Goal: Information Seeking & Learning: Learn about a topic

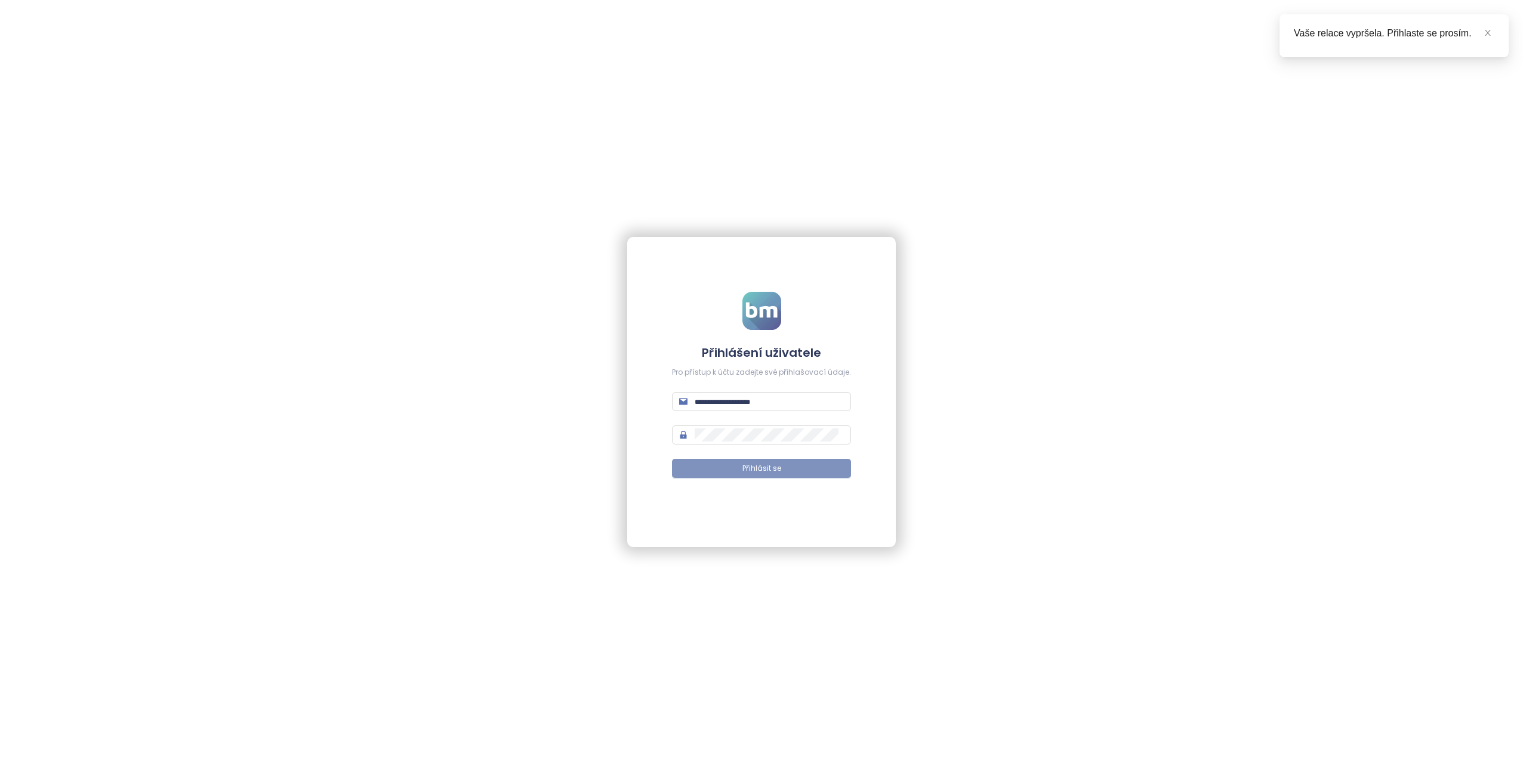
type input "**********"
click at [810, 477] on button "Přihlásit se" at bounding box center [762, 468] width 179 height 19
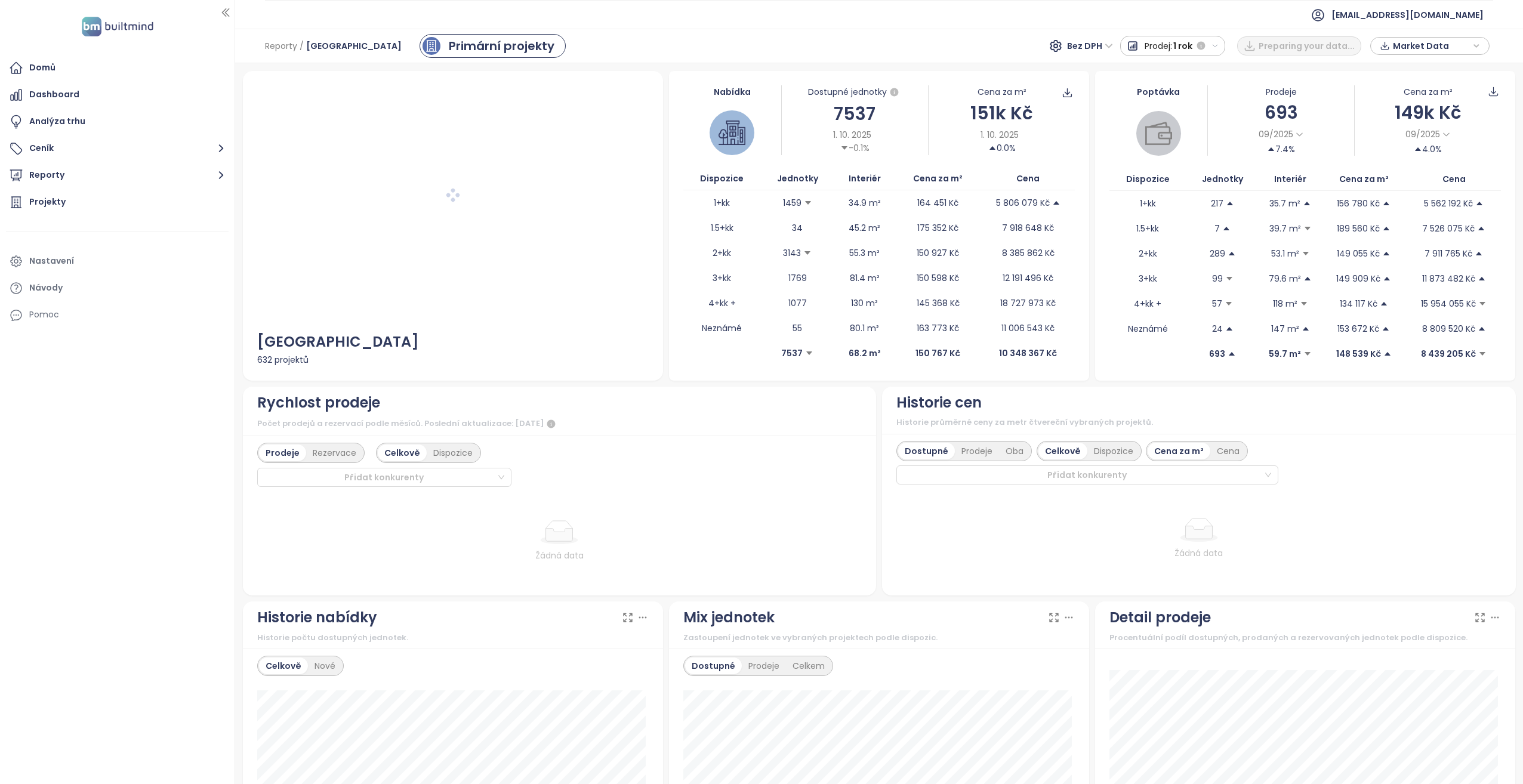
click at [1165, 46] on span "Prodej:" at bounding box center [1158, 46] width 28 height 21
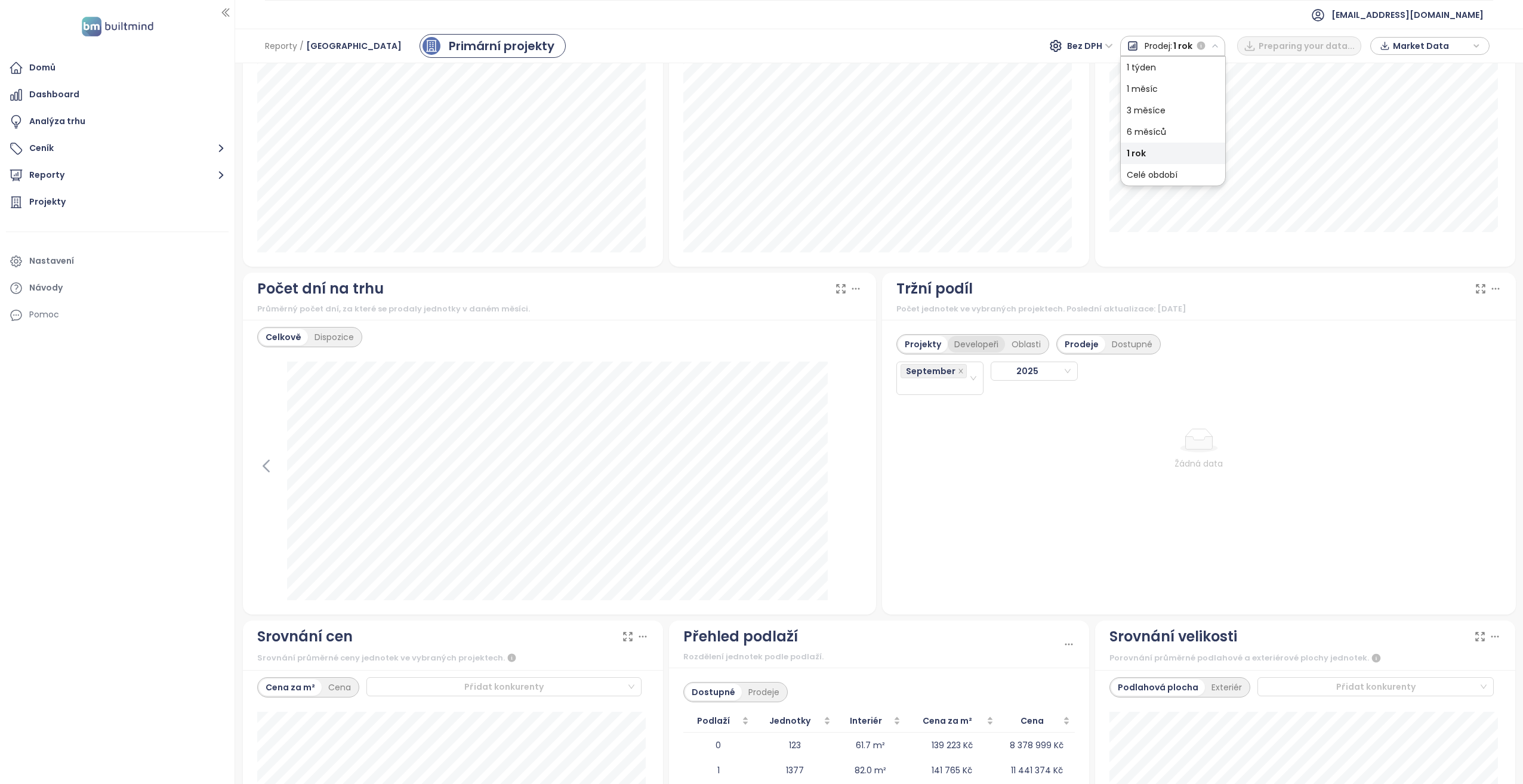
scroll to position [955, 0]
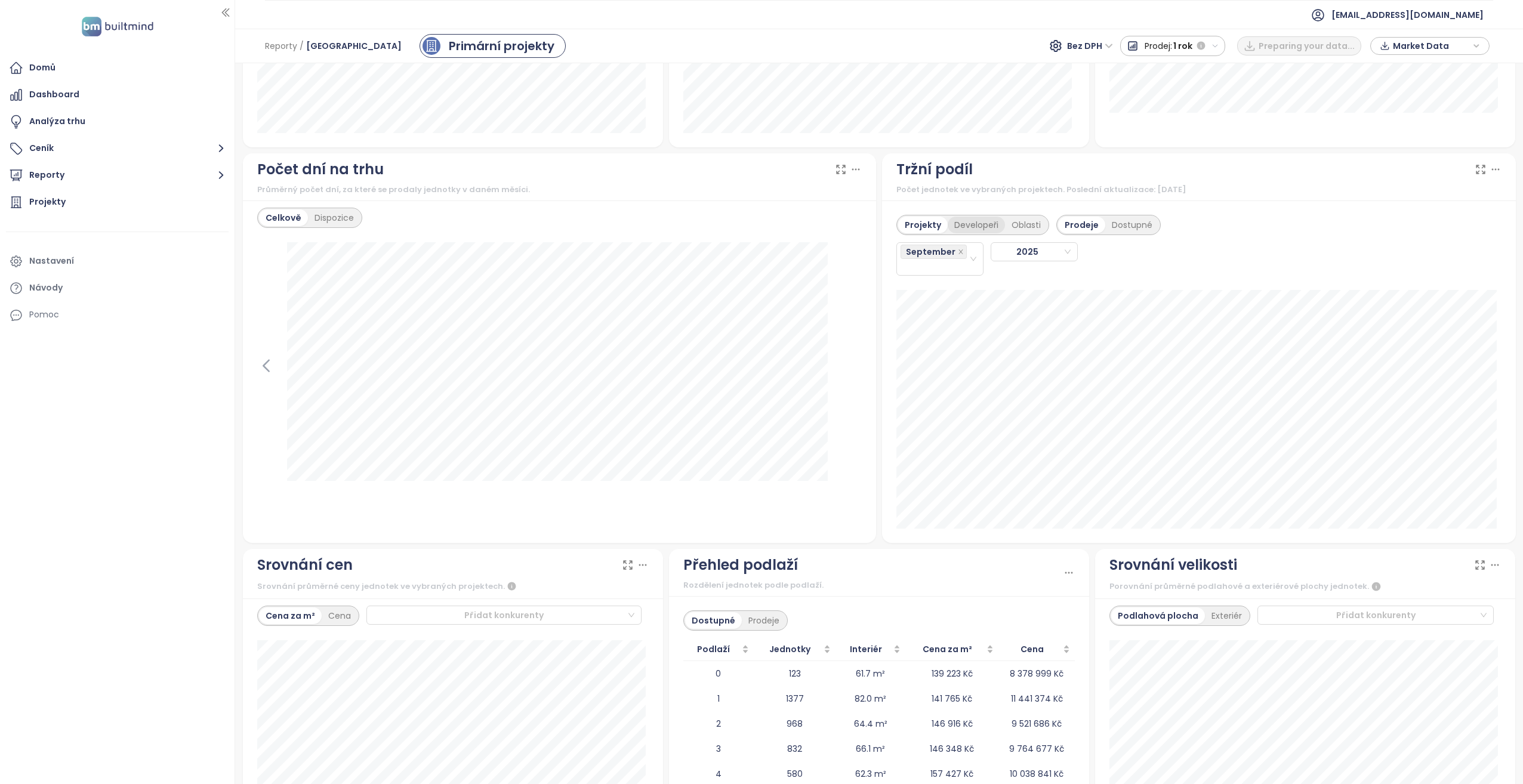
click at [964, 223] on div "Developeři" at bounding box center [977, 225] width 57 height 16
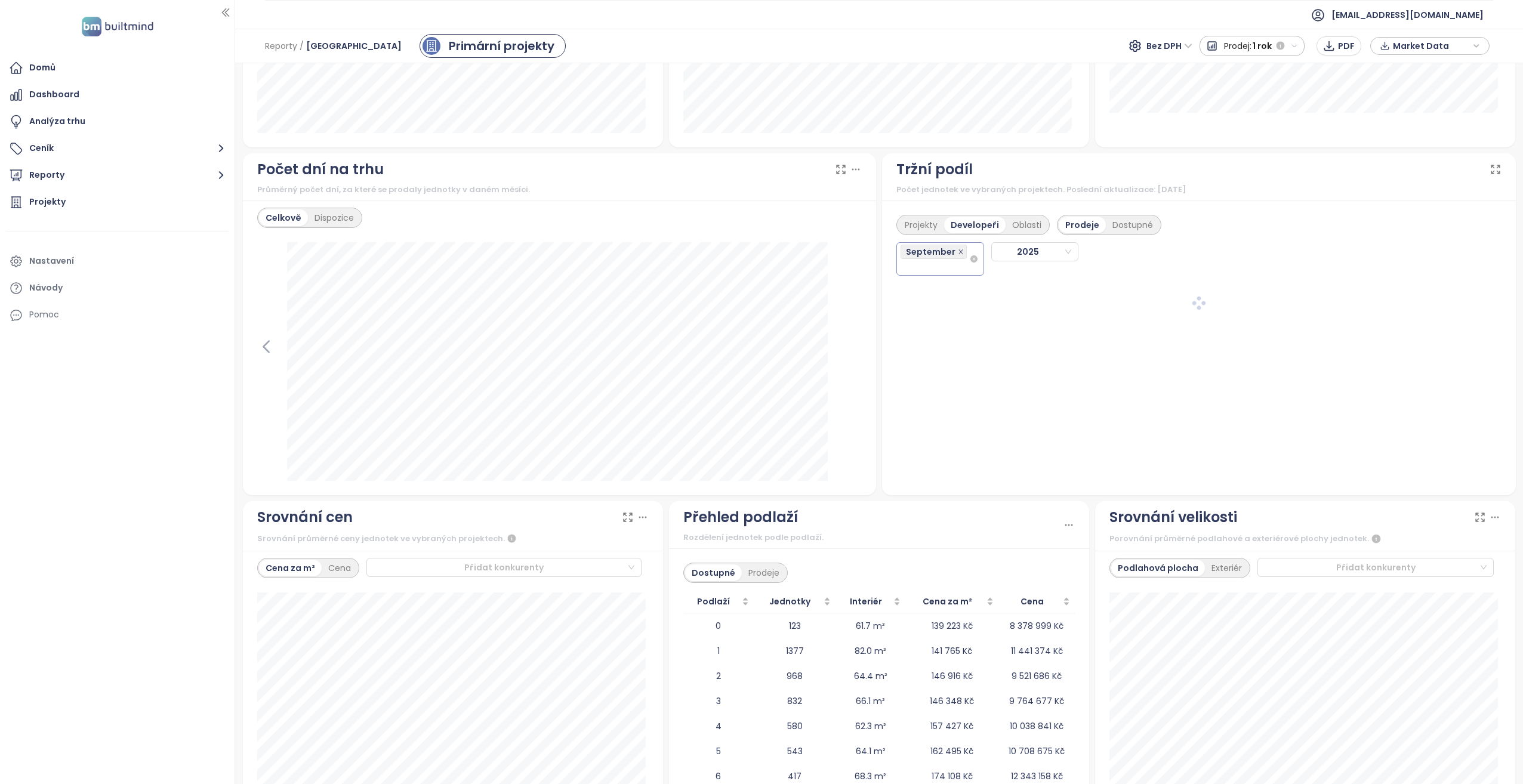
click at [958, 251] on icon "close" at bounding box center [960, 251] width 4 height 4
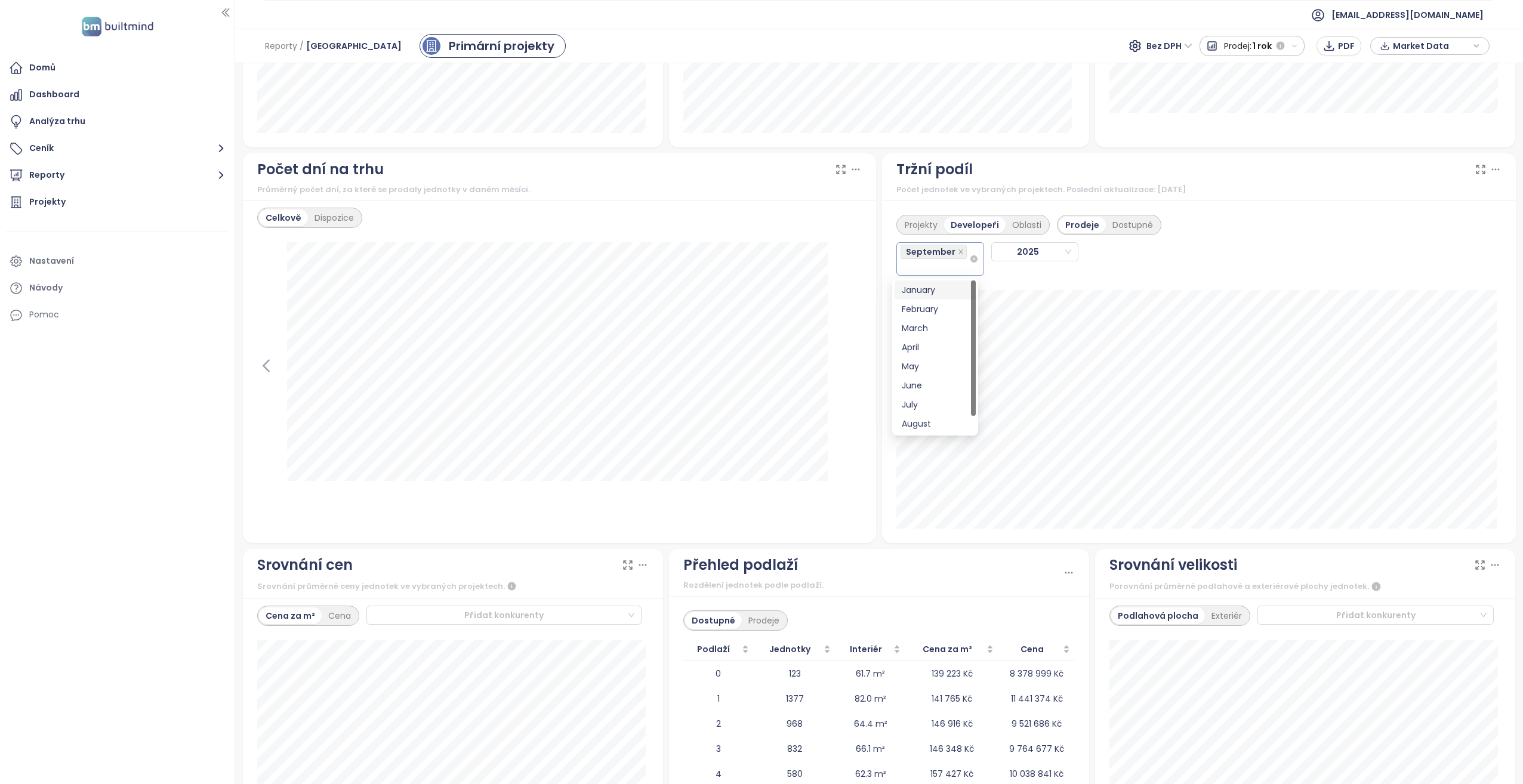
click at [955, 267] on div "September" at bounding box center [935, 258] width 68 height 31
click at [950, 289] on div "January" at bounding box center [935, 290] width 67 height 13
click at [943, 310] on div "February" at bounding box center [935, 311] width 67 height 13
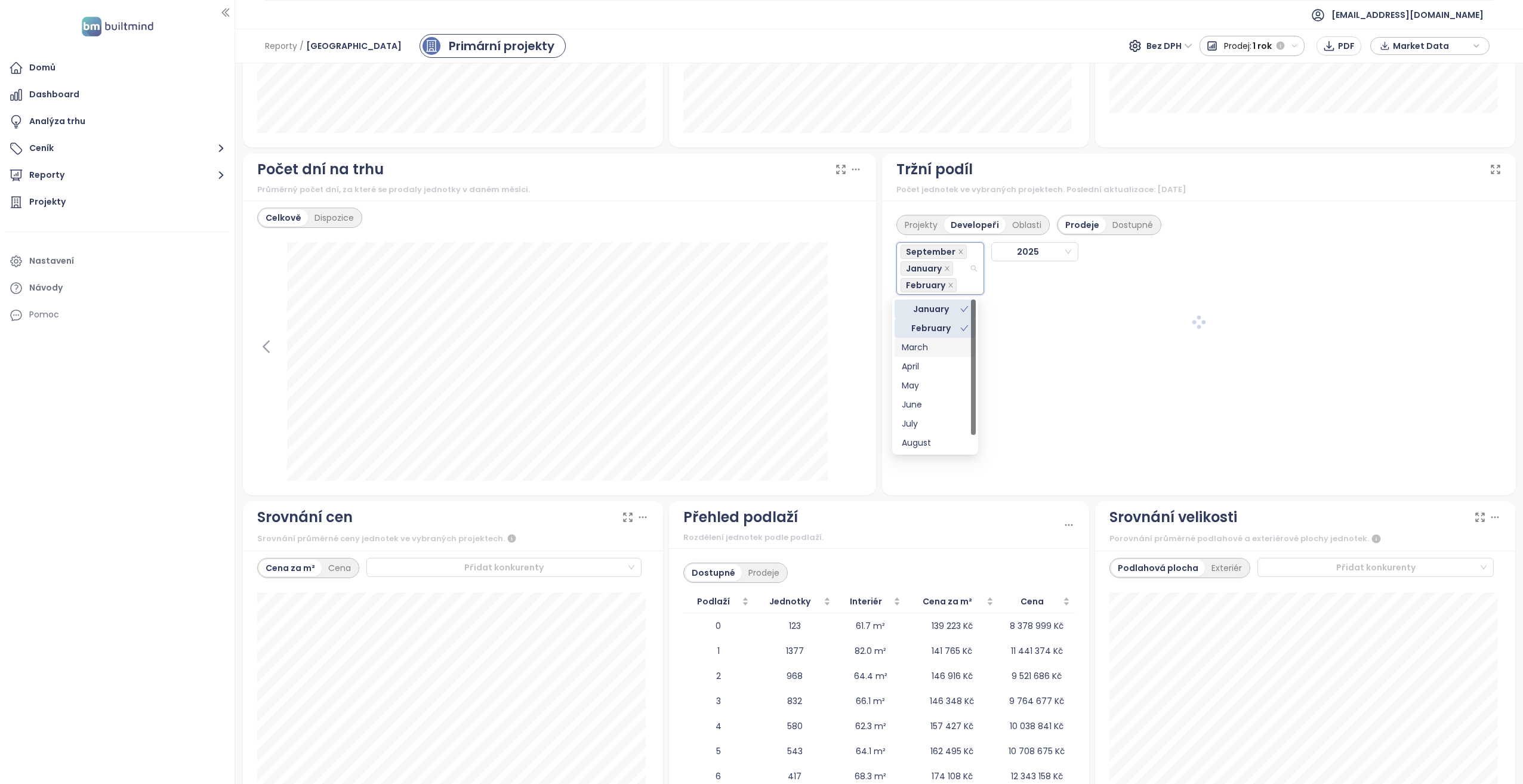
click at [931, 347] on div "March" at bounding box center [935, 347] width 67 height 13
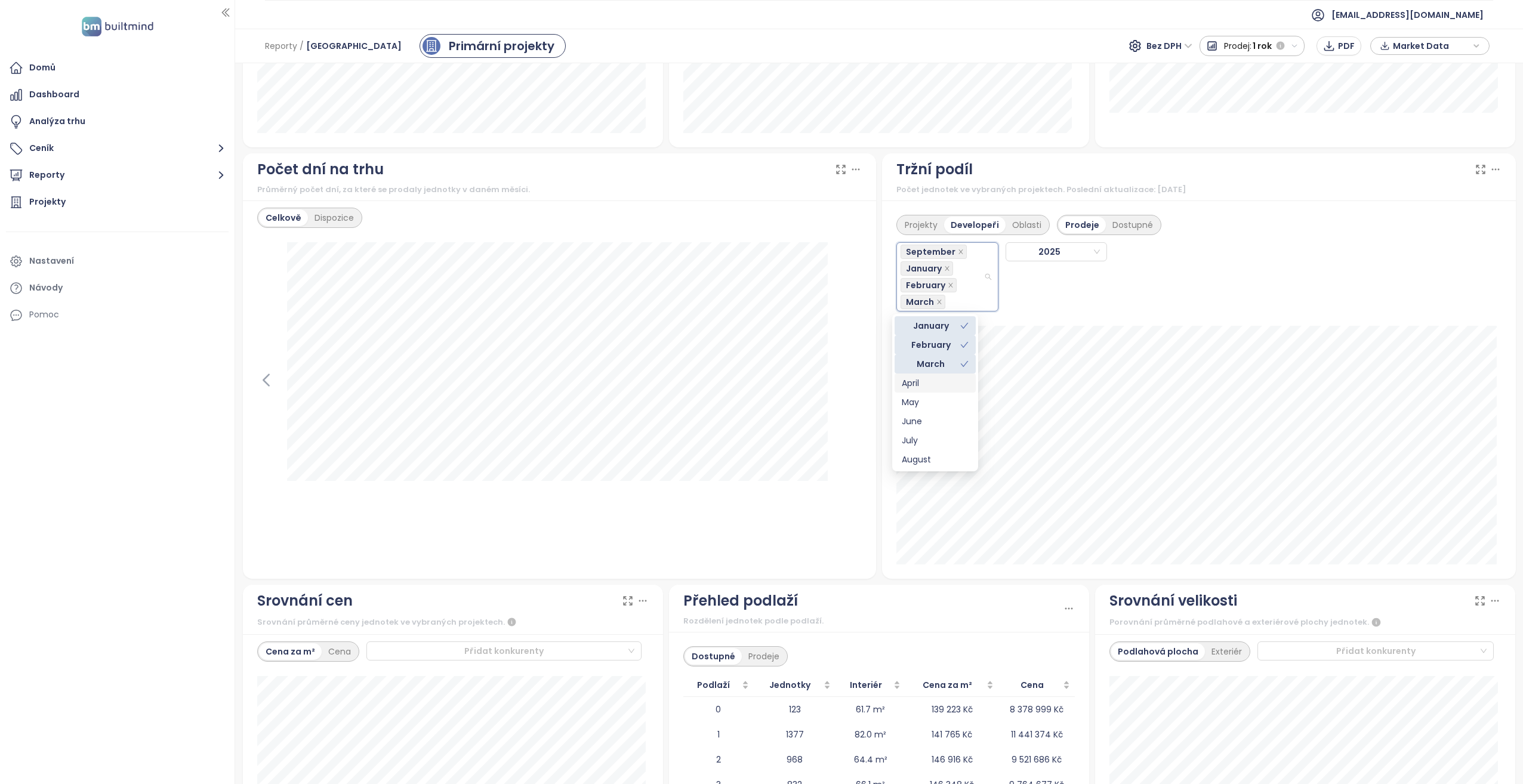
click at [924, 385] on div "April" at bounding box center [935, 383] width 67 height 13
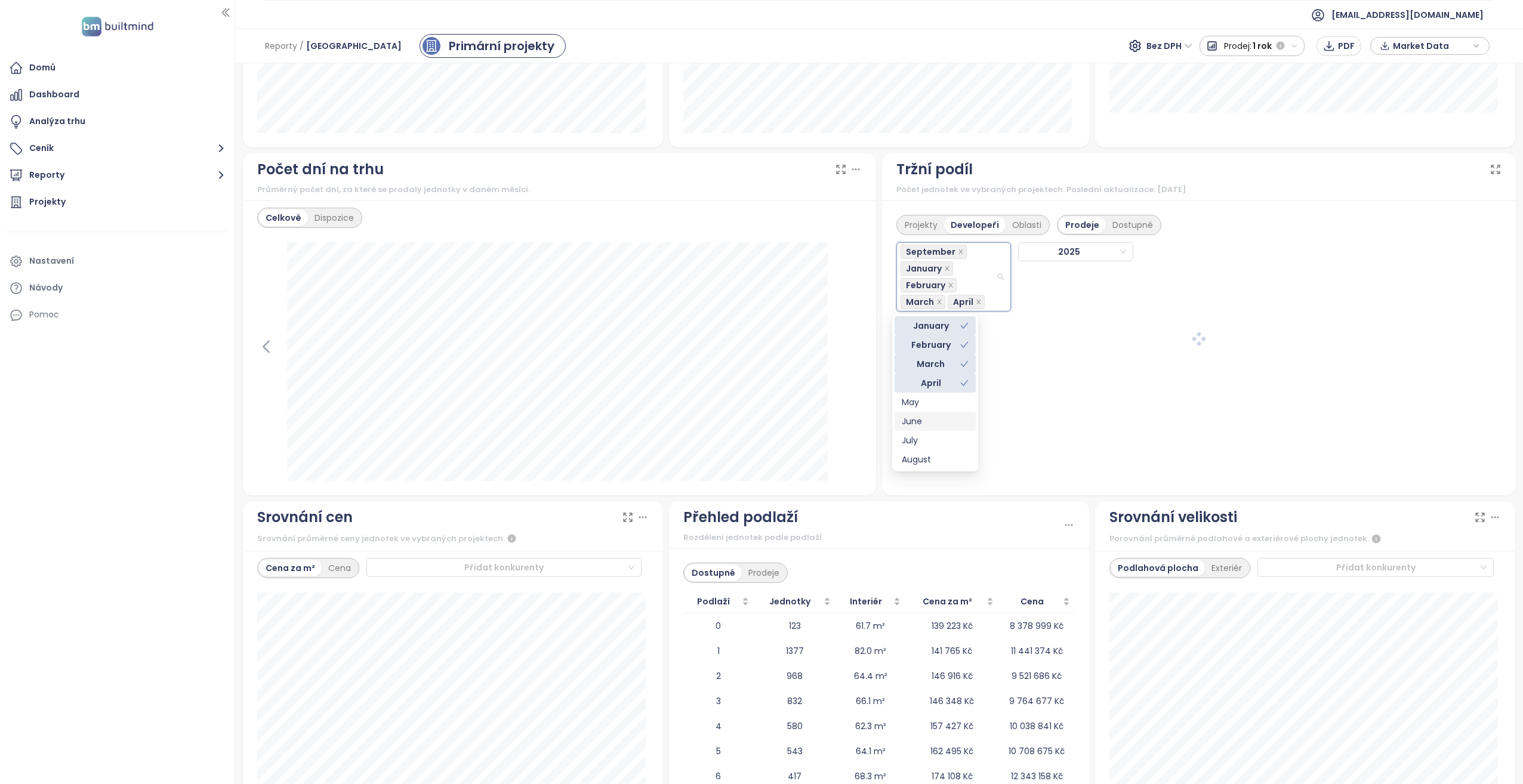
click at [920, 408] on div "May" at bounding box center [935, 401] width 67 height 13
click at [928, 427] on div "June" at bounding box center [935, 421] width 67 height 13
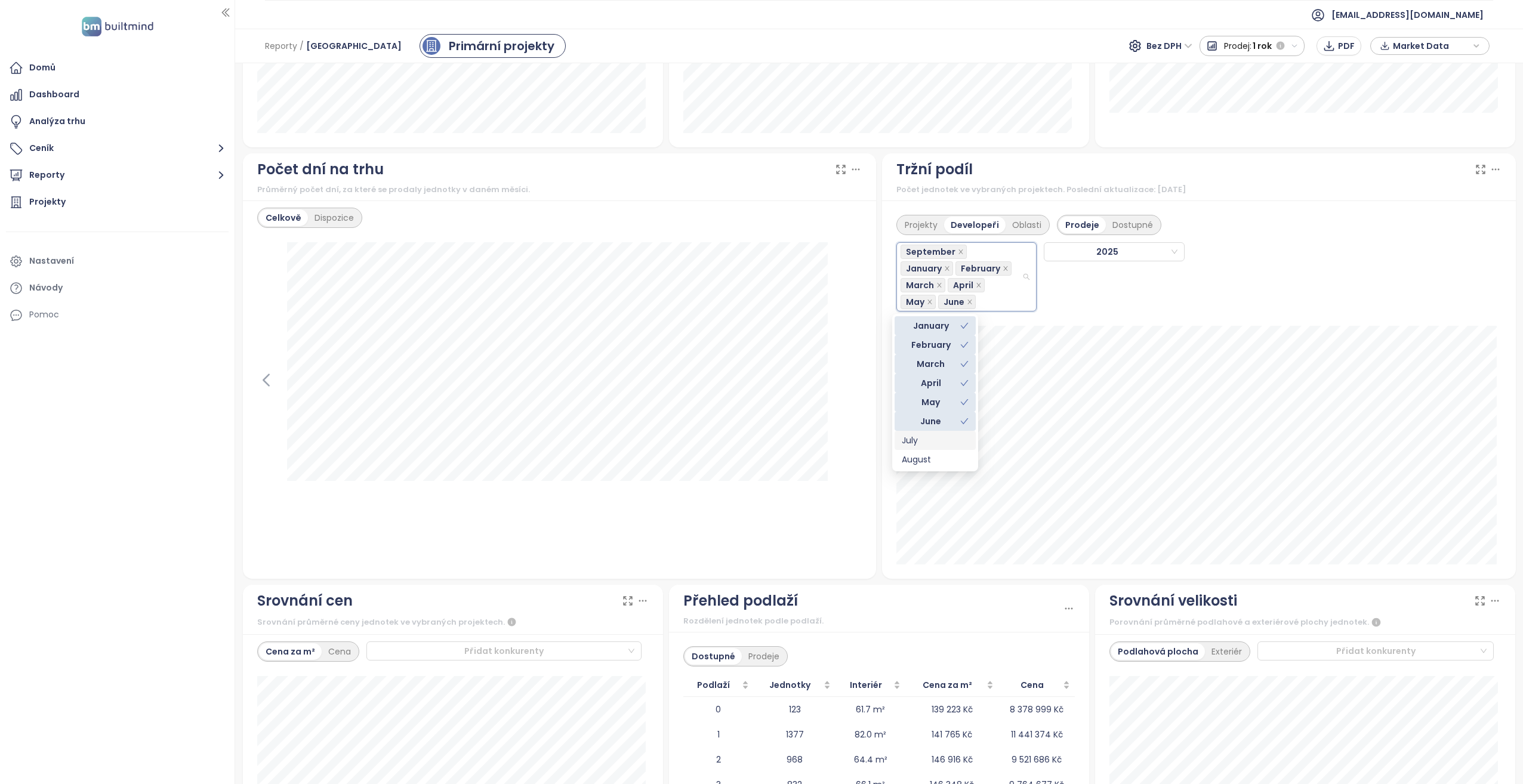
click at [933, 440] on div "July" at bounding box center [935, 440] width 67 height 13
click at [934, 461] on div "August" at bounding box center [935, 459] width 67 height 13
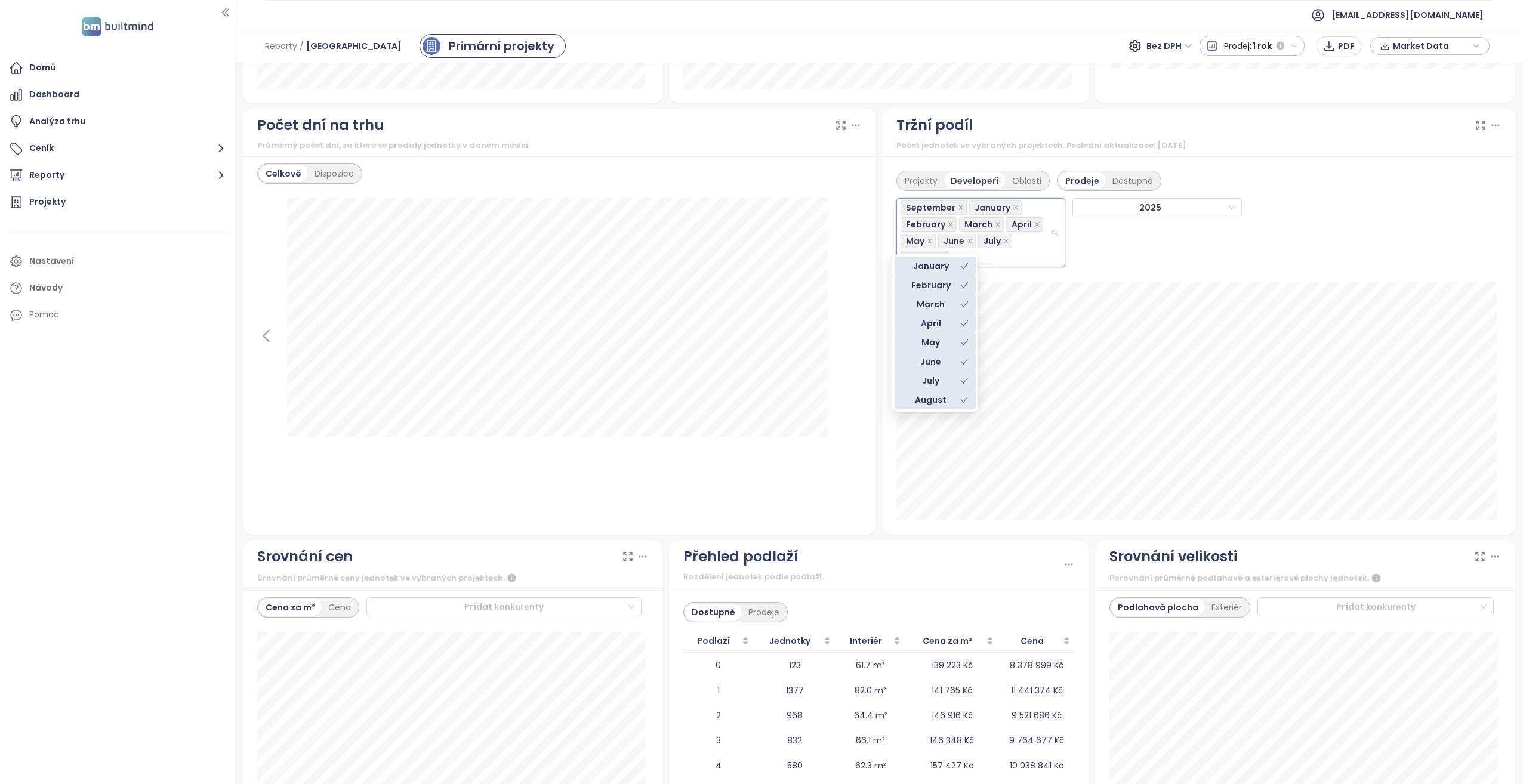
scroll to position [1014, 0]
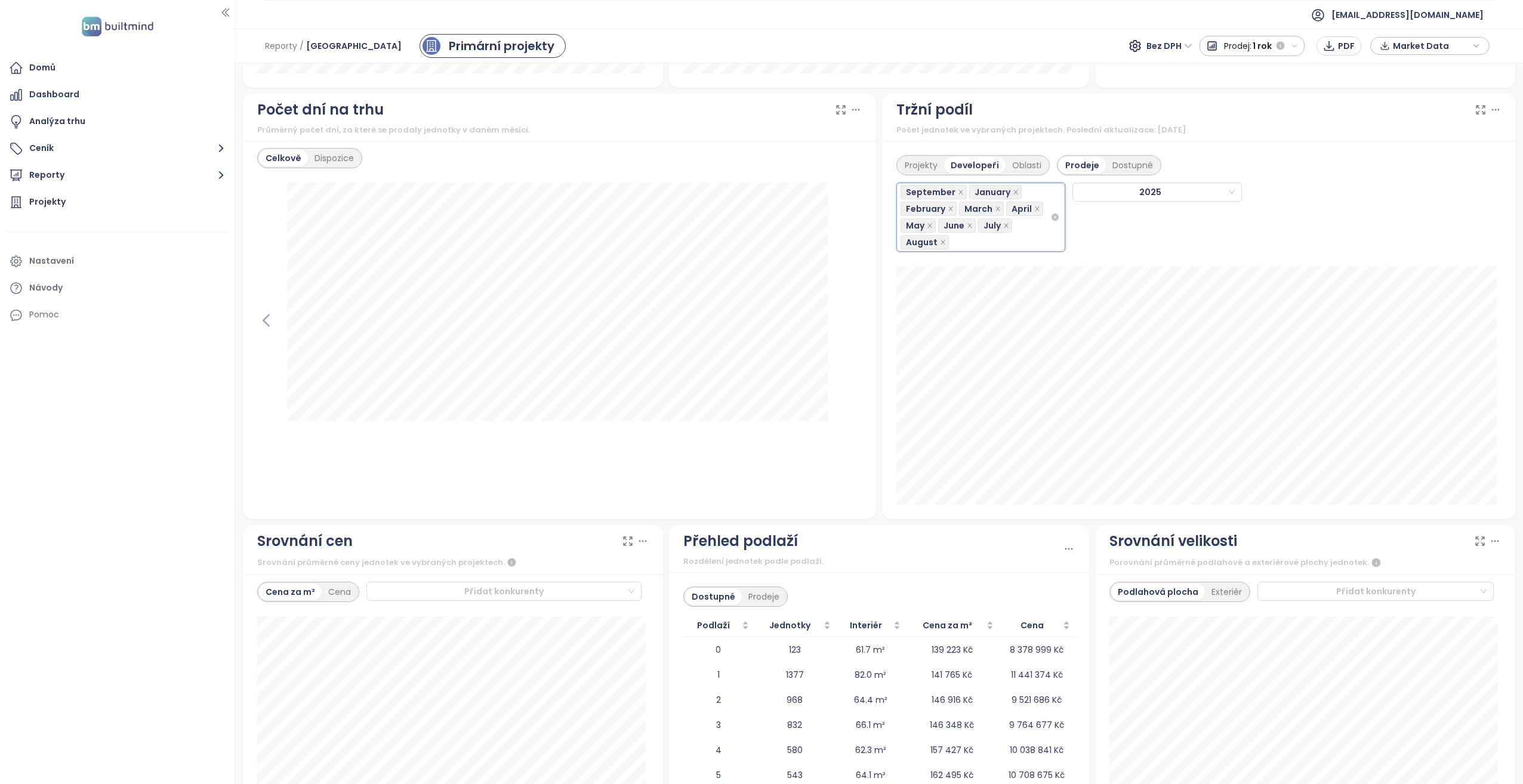
click at [1019, 246] on div "September January February March April May June July August" at bounding box center [975, 217] width 150 height 67
click at [1123, 163] on div "Dostupné" at bounding box center [1133, 165] width 54 height 16
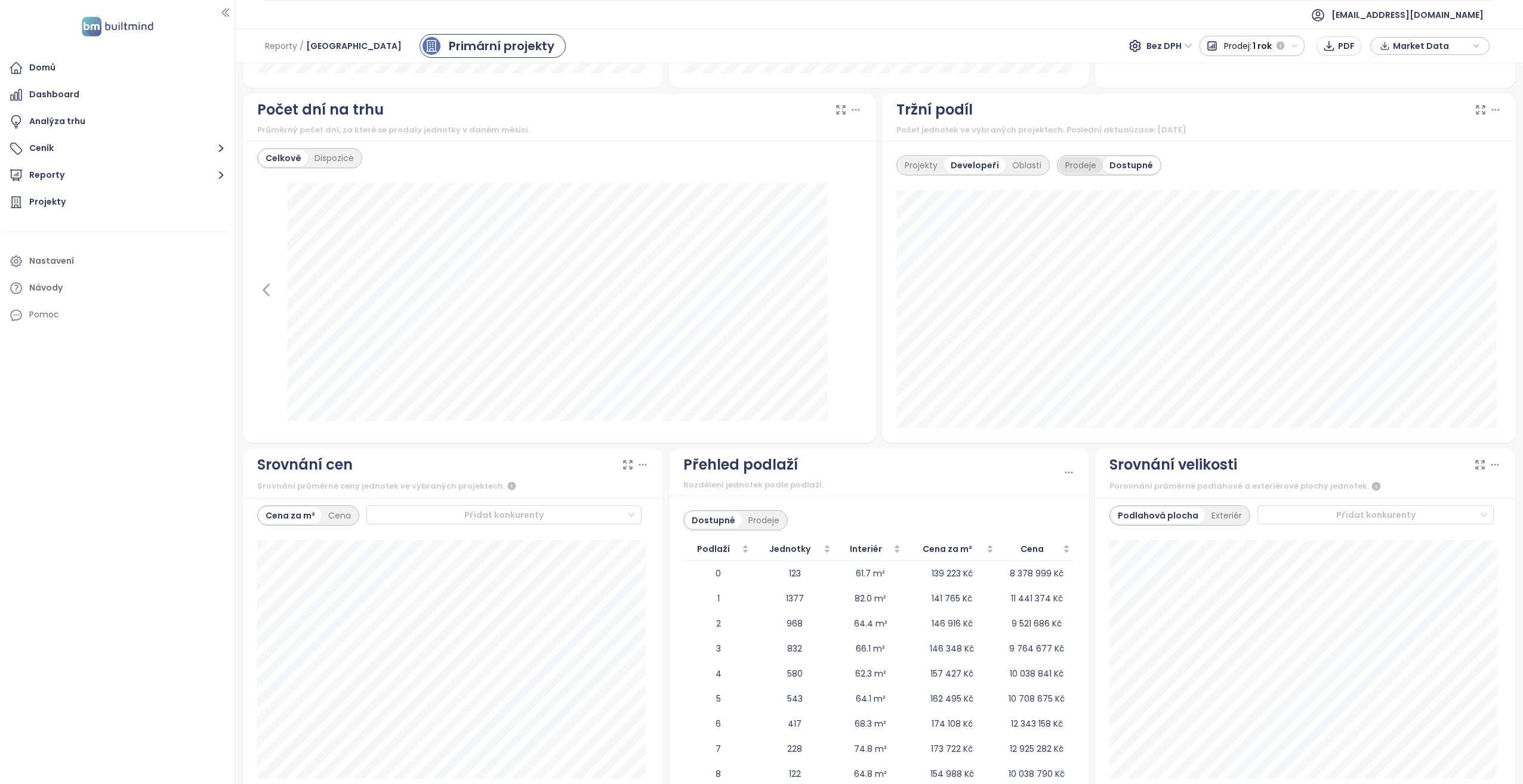
click at [1076, 164] on div "Prodeje" at bounding box center [1081, 165] width 44 height 16
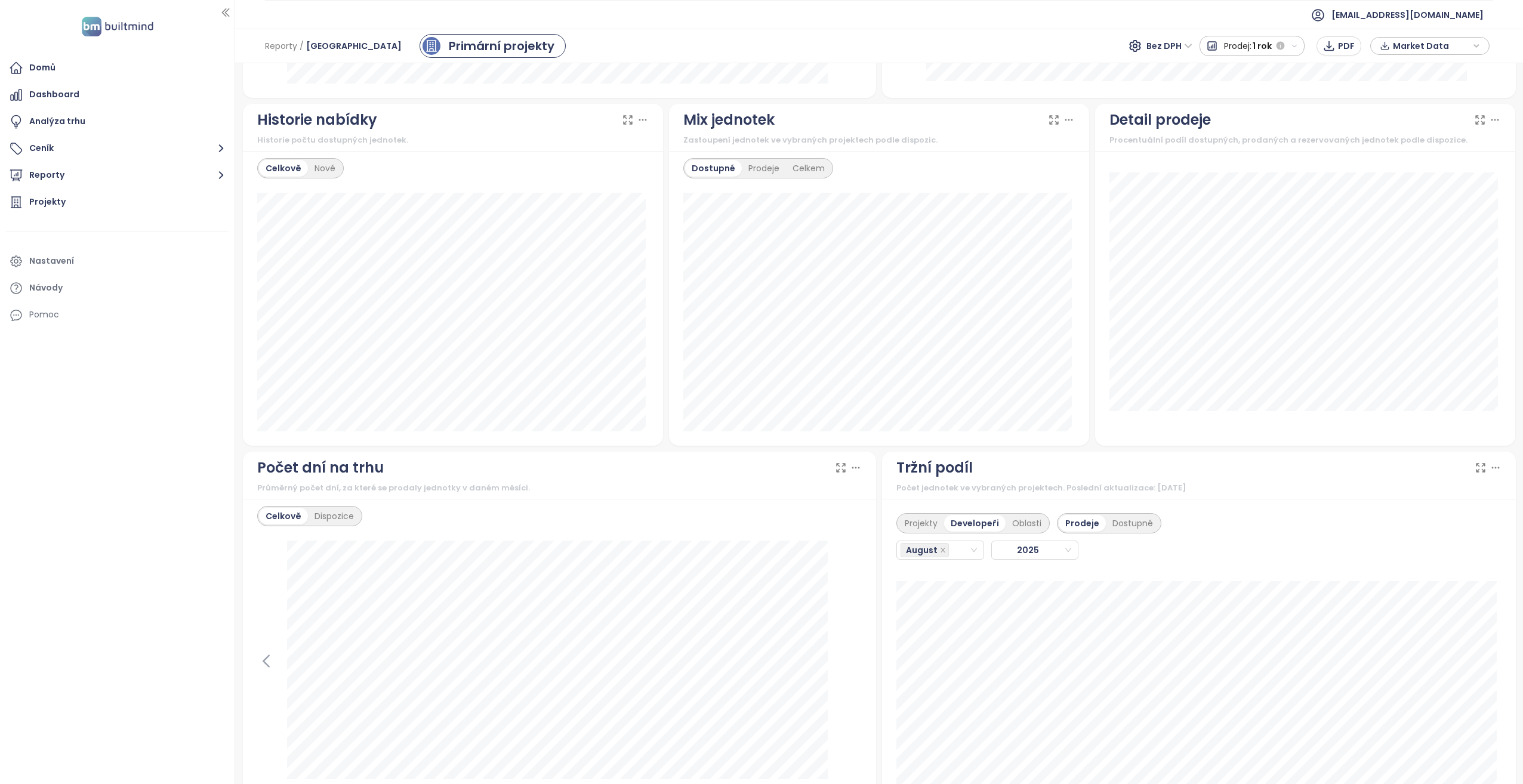
scroll to position [835, 0]
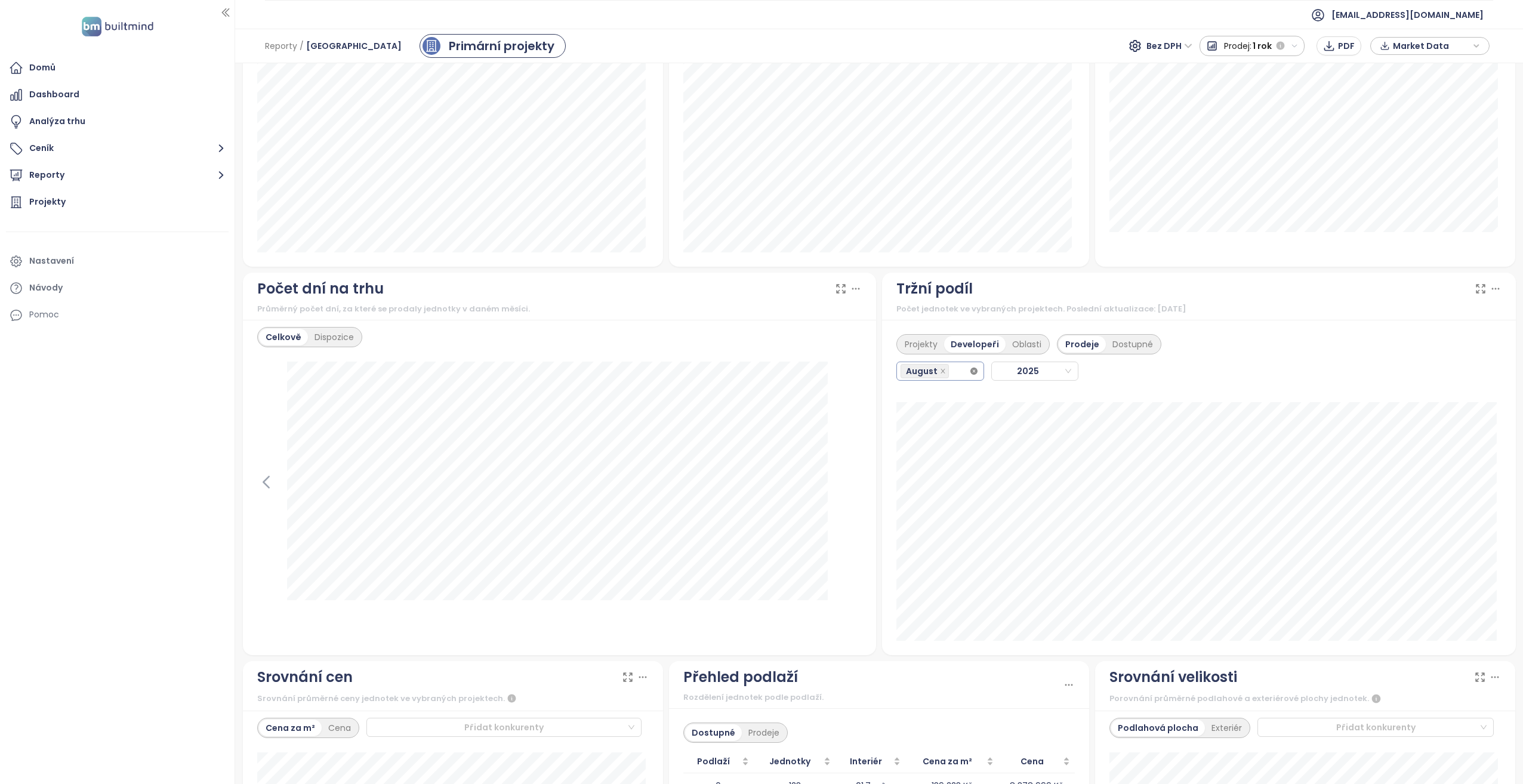
click at [966, 370] on div "August" at bounding box center [941, 371] width 88 height 19
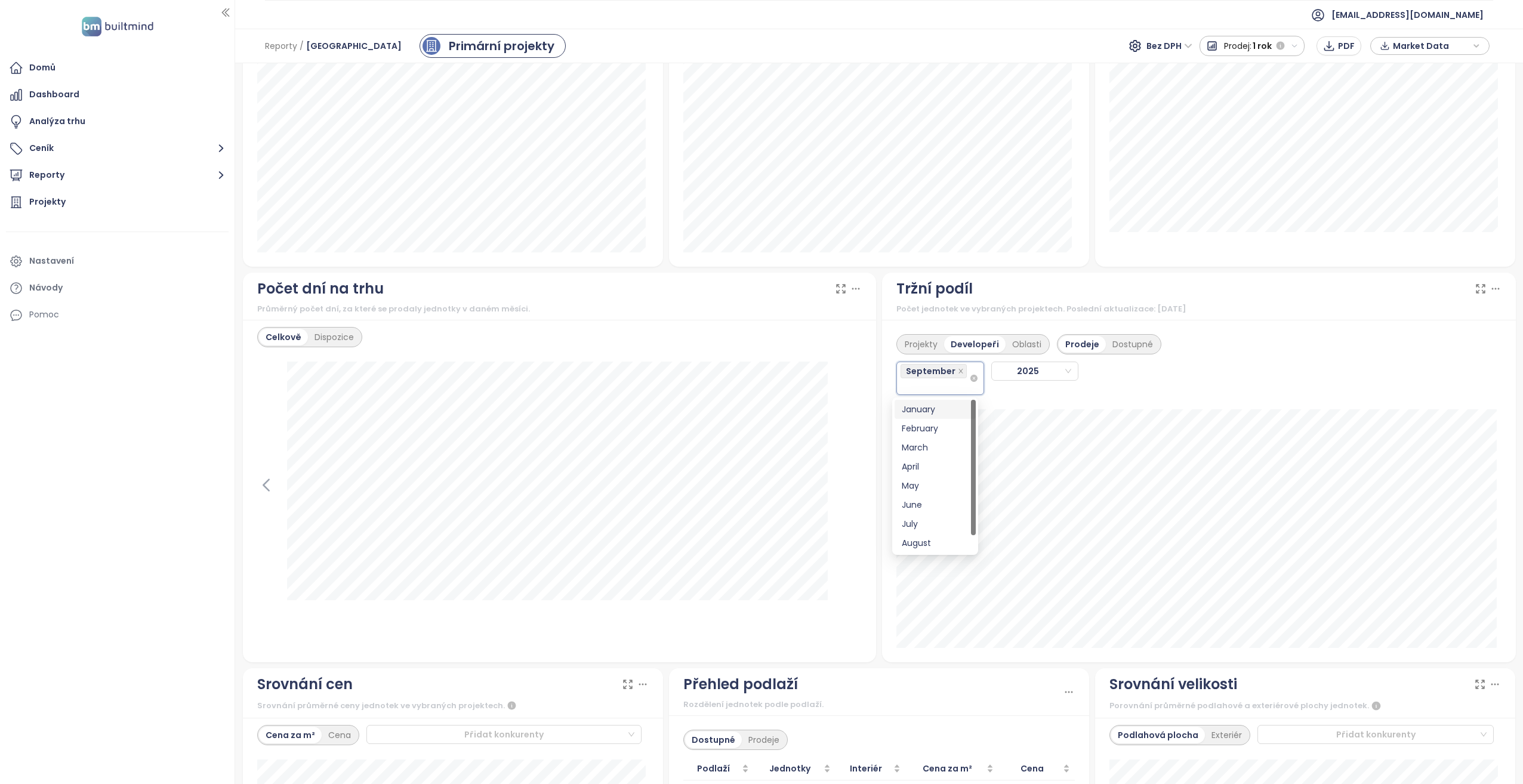
click at [946, 375] on span "September" at bounding box center [934, 371] width 66 height 14
click at [947, 382] on div "September" at bounding box center [935, 378] width 68 height 31
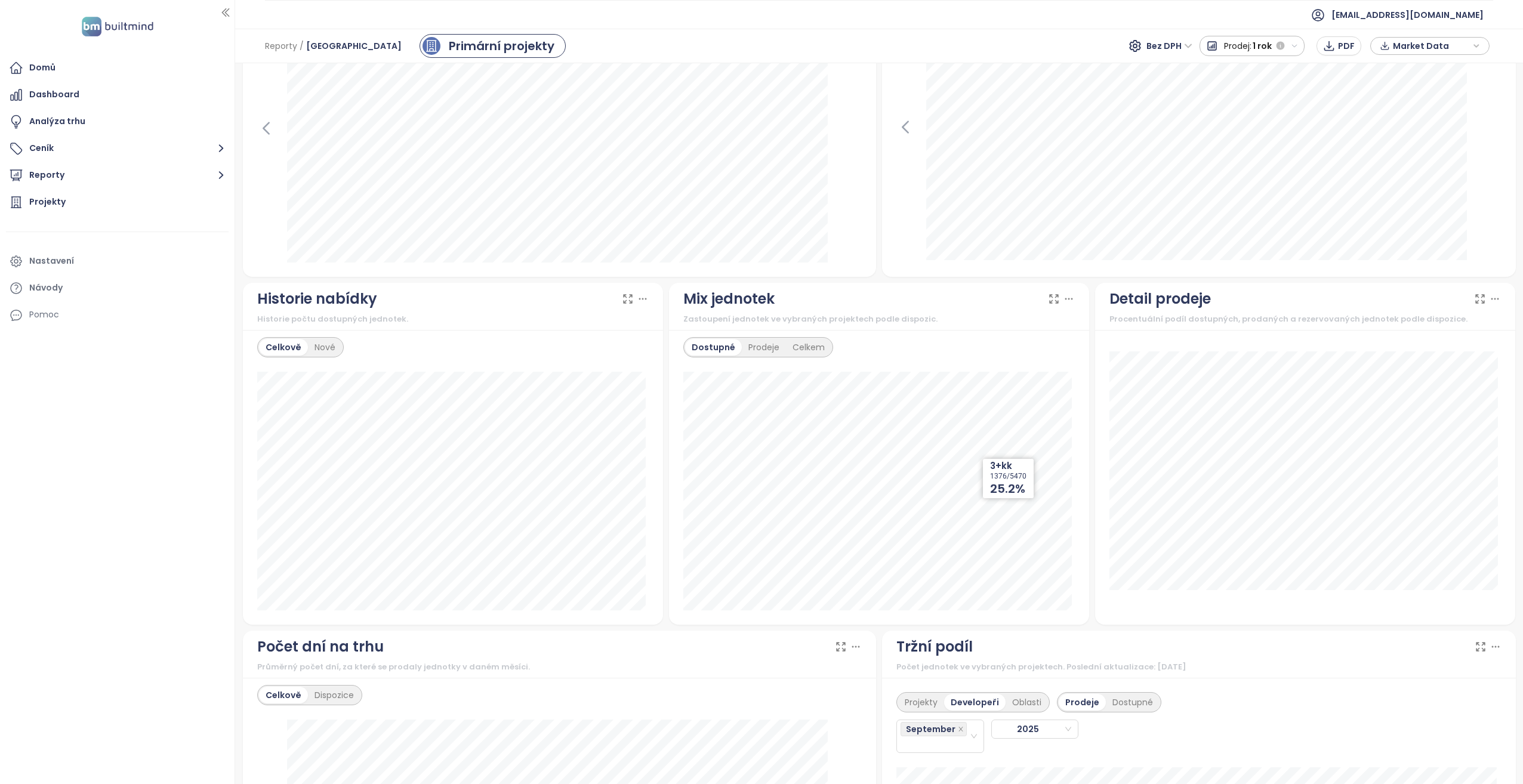
scroll to position [895, 0]
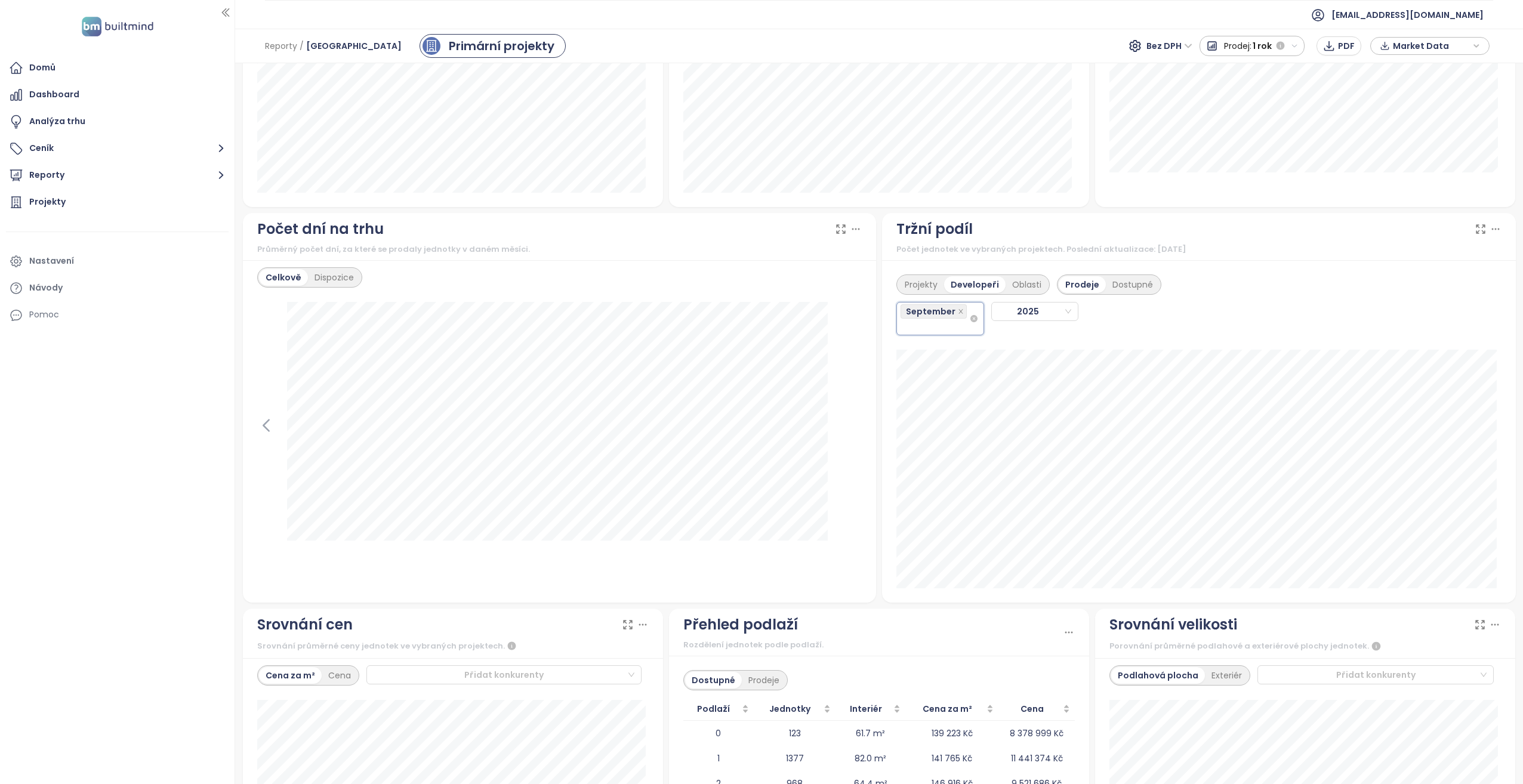
click at [968, 325] on div "September" at bounding box center [941, 318] width 88 height 34
click at [958, 311] on icon "close" at bounding box center [961, 312] width 6 height 6
click at [1026, 286] on div "Oblasti" at bounding box center [1027, 284] width 42 height 16
click at [912, 284] on div "Projekty" at bounding box center [921, 284] width 46 height 16
click at [986, 285] on div "Developeři" at bounding box center [977, 284] width 57 height 16
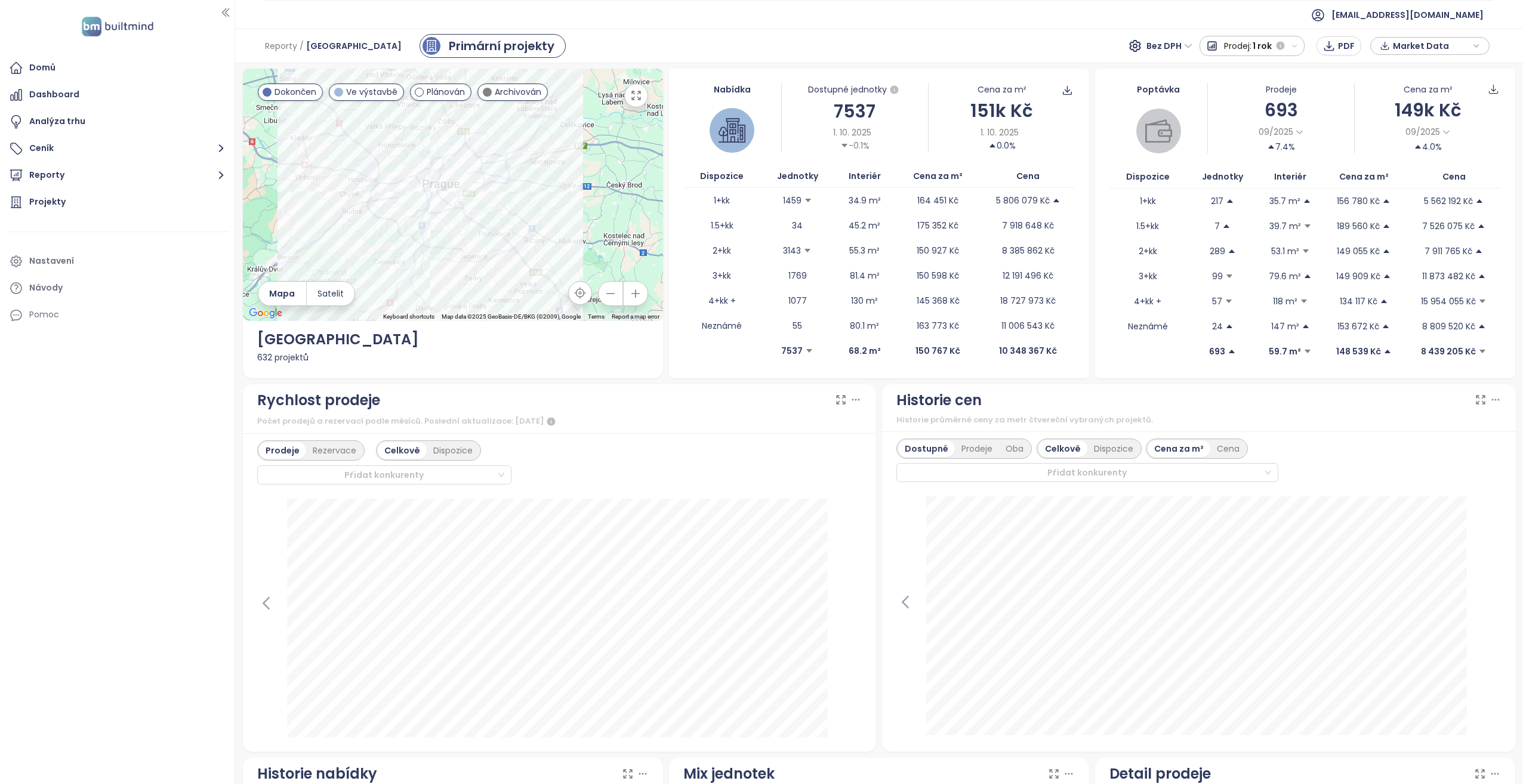
scroll to position [0, 0]
click at [94, 76] on div "Domů" at bounding box center [117, 68] width 222 height 24
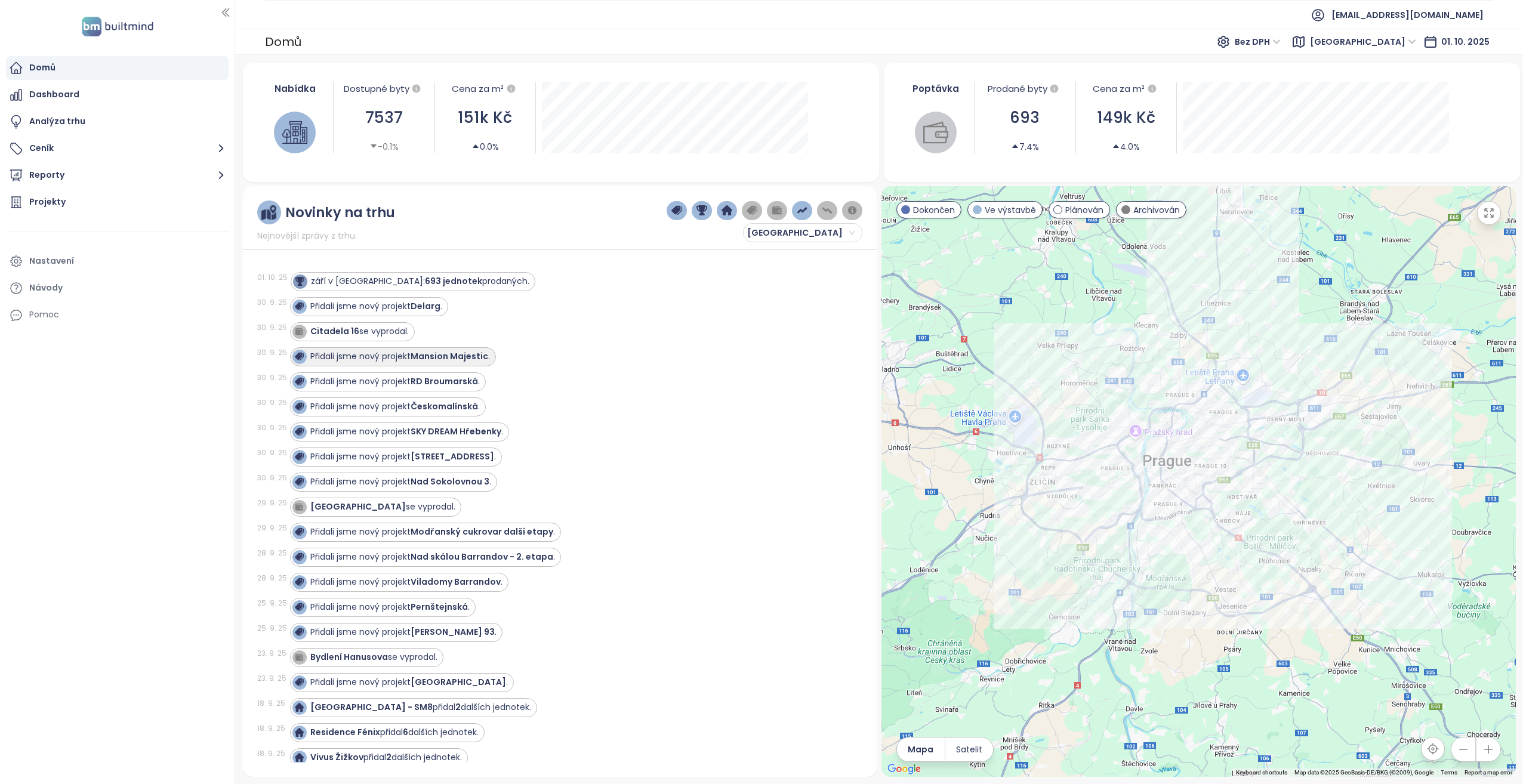
click at [468, 354] on strong "Mansion Majestic" at bounding box center [449, 356] width 78 height 12
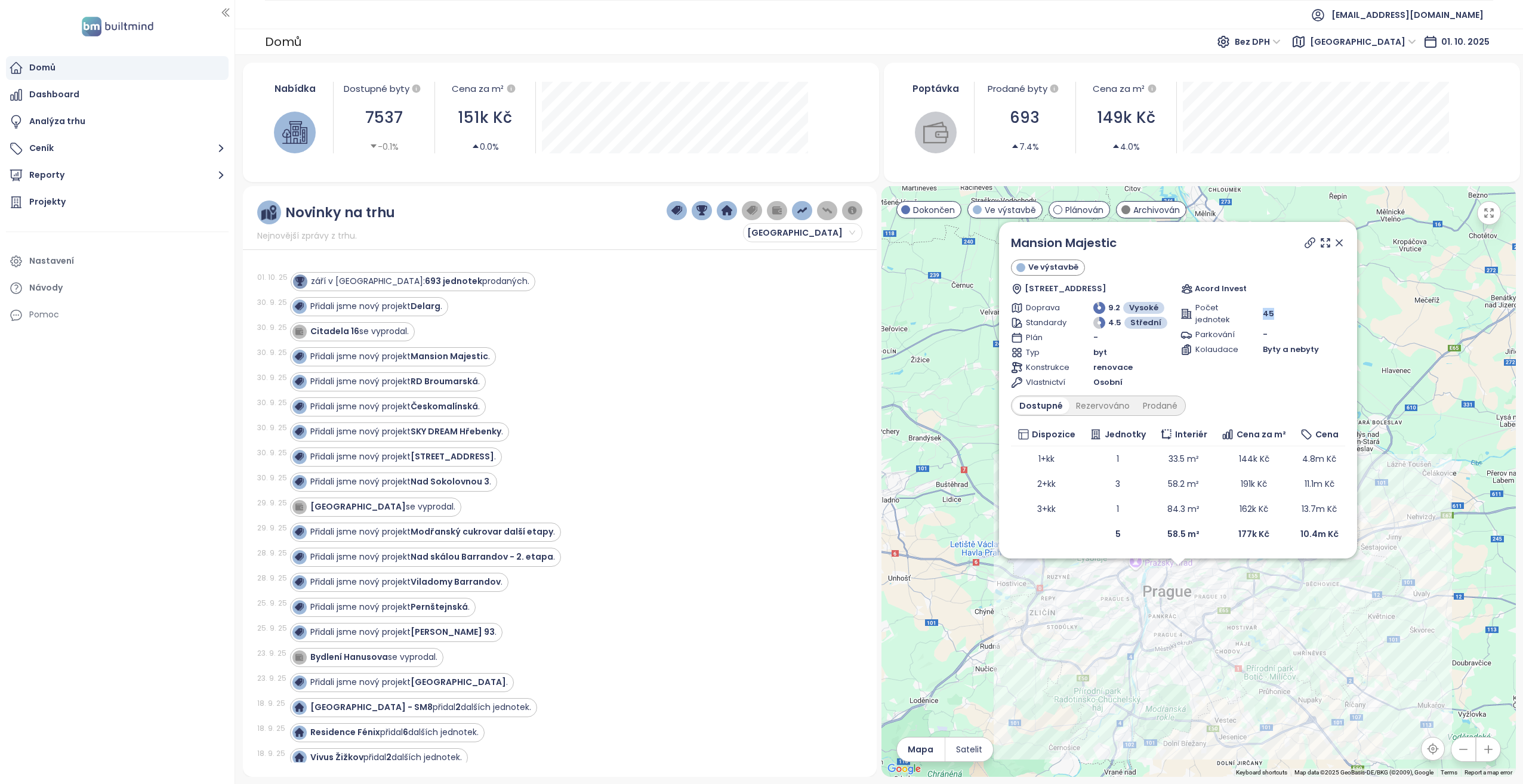
drag, startPoint x: 1263, startPoint y: 315, endPoint x: 1274, endPoint y: 317, distance: 11.2
click at [1274, 317] on div "45" at bounding box center [1304, 314] width 83 height 12
click at [1341, 240] on icon at bounding box center [1340, 243] width 6 height 6
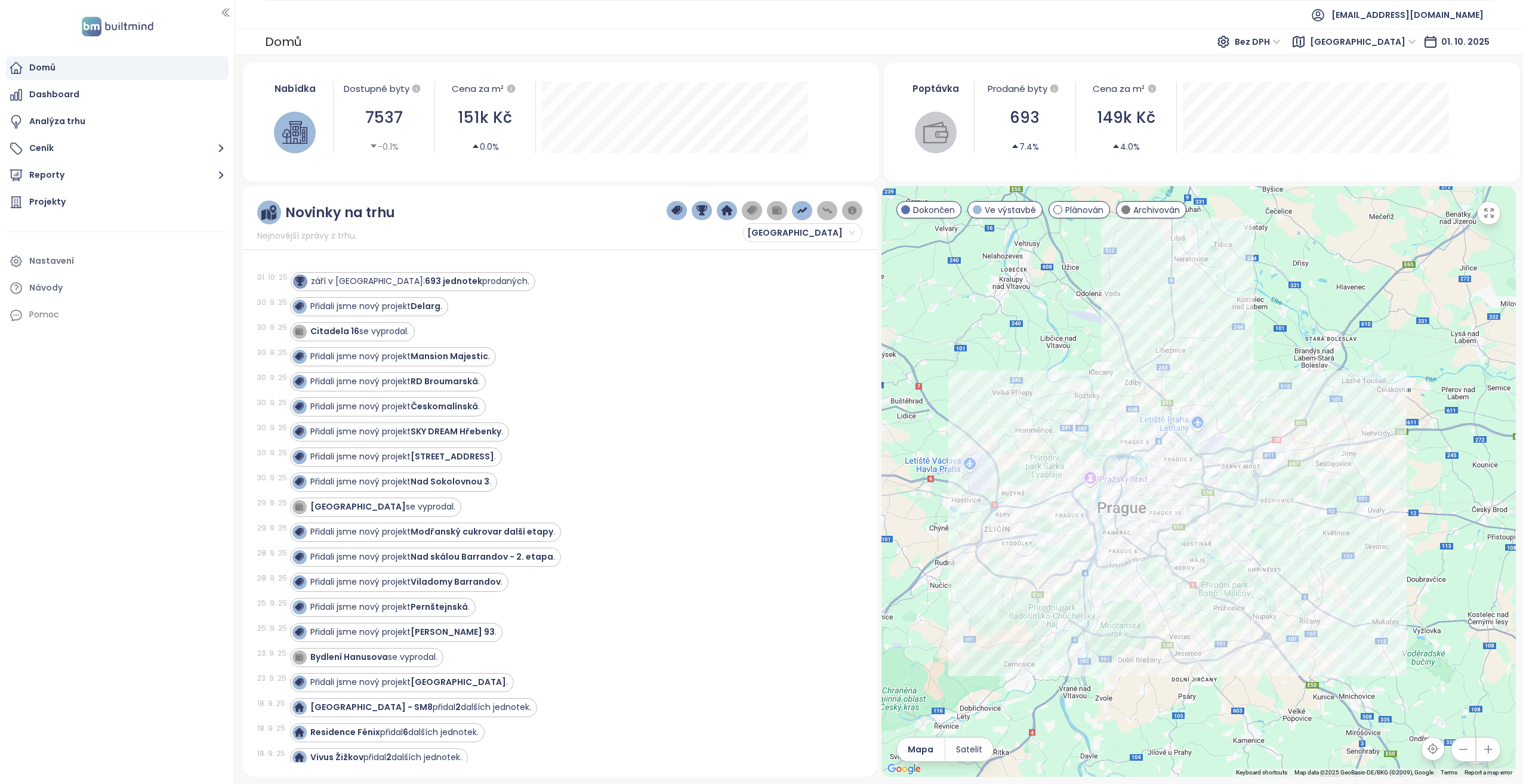
drag, startPoint x: 1226, startPoint y: 398, endPoint x: 1180, endPoint y: 312, distance: 97.5
click at [1180, 312] on div at bounding box center [1198, 482] width 634 height 591
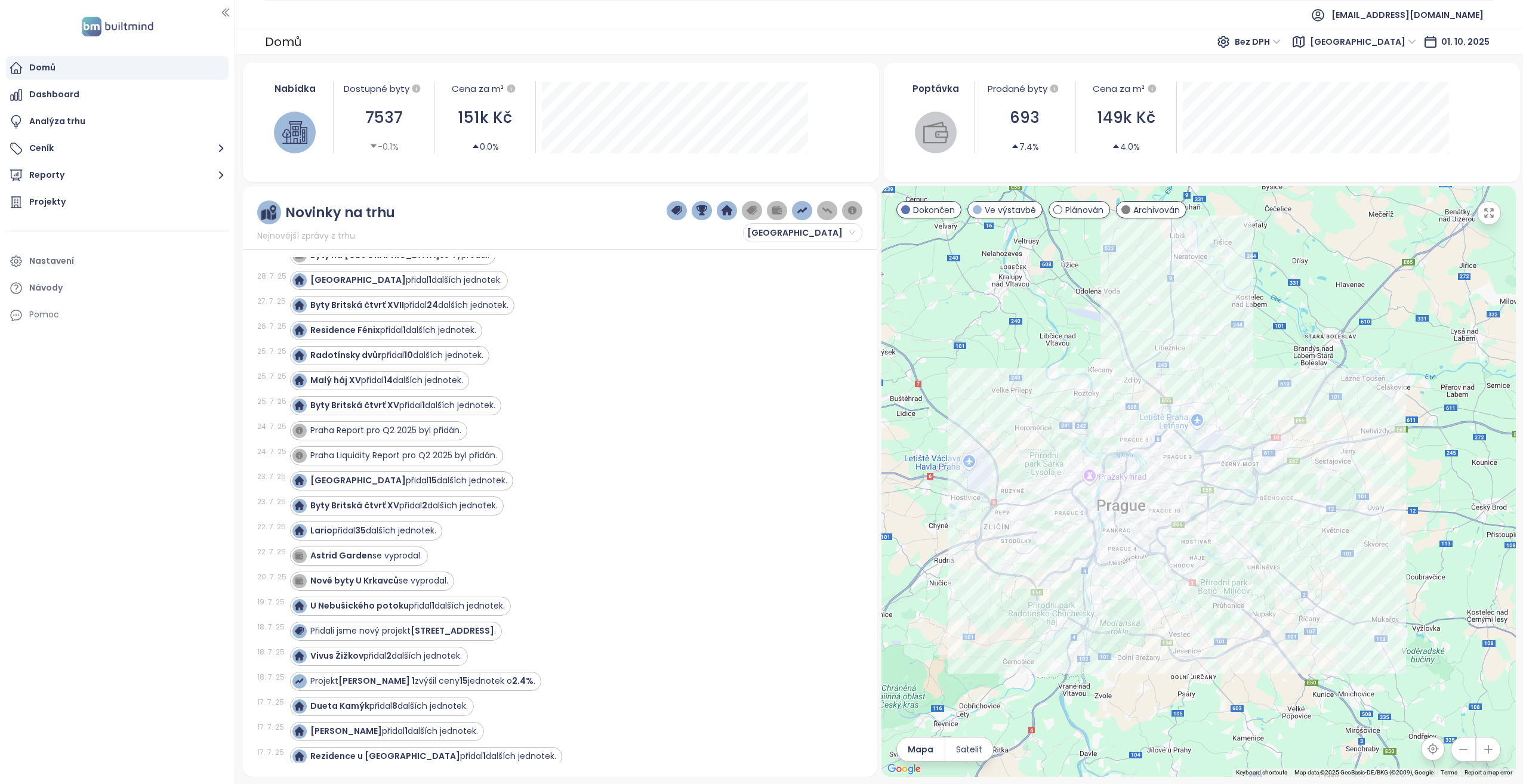
scroll to position [2924, 0]
